Goal: Information Seeking & Learning: Learn about a topic

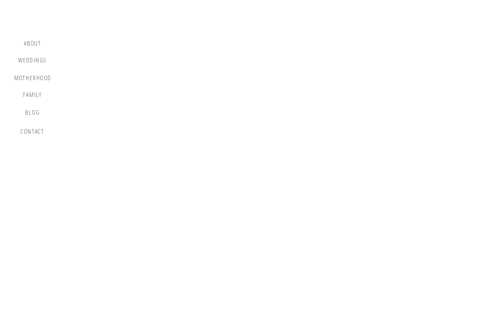
scroll to position [14895, 0]
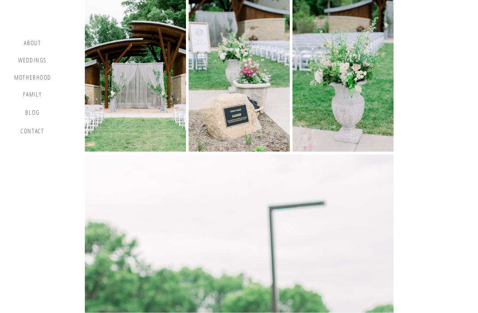
click at [218, 61] on img at bounding box center [239, 76] width 309 height 152
click at [220, 62] on img at bounding box center [239, 76] width 309 height 152
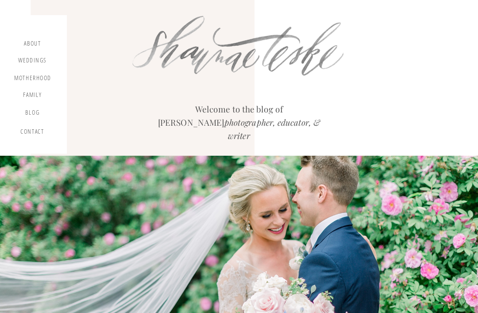
scroll to position [0, 0]
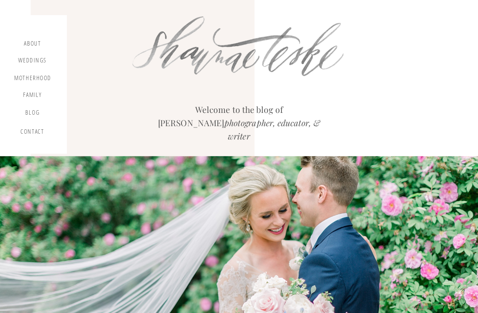
click at [31, 60] on div "Weddings" at bounding box center [32, 62] width 30 height 10
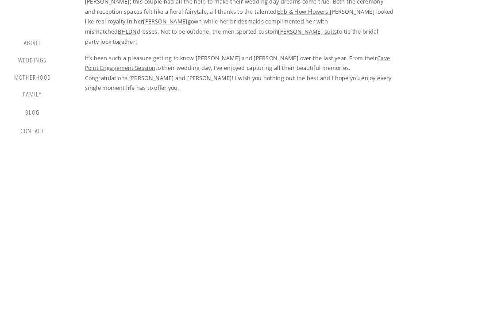
scroll to position [554, 0]
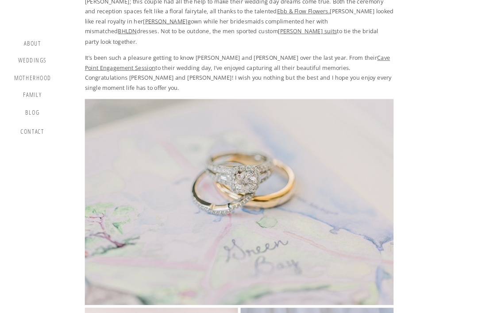
click at [103, 54] on link "Cave Point Engagement Session" at bounding box center [237, 63] width 305 height 18
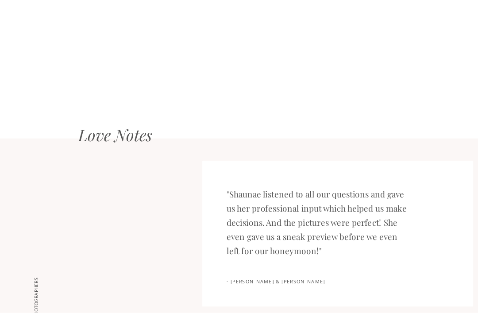
scroll to position [1084, 0]
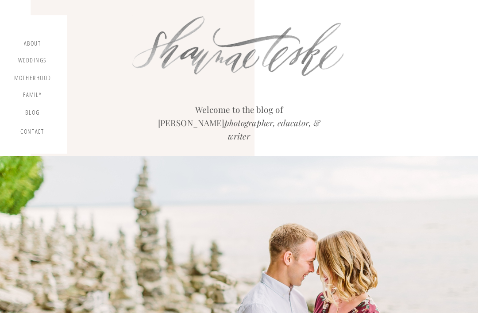
click at [39, 43] on div "about" at bounding box center [32, 44] width 23 height 10
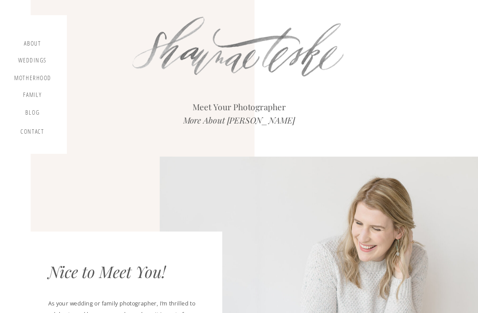
click at [35, 43] on div "about" at bounding box center [32, 44] width 23 height 10
click at [141, 34] on div at bounding box center [239, 50] width 235 height 81
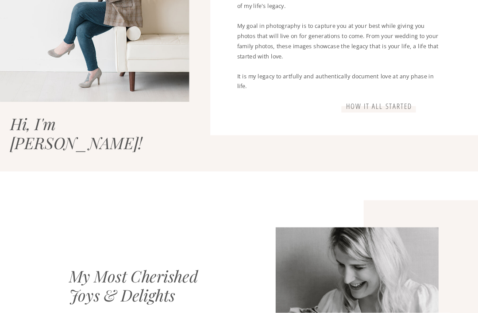
scroll to position [551, 0]
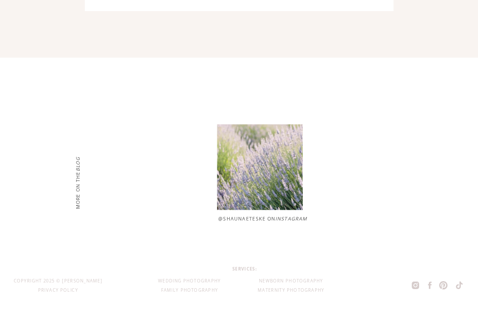
scroll to position [1644, 0]
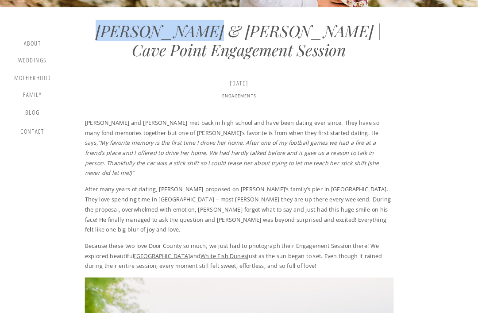
scroll to position [411, 0]
